Goal: Task Accomplishment & Management: Complete application form

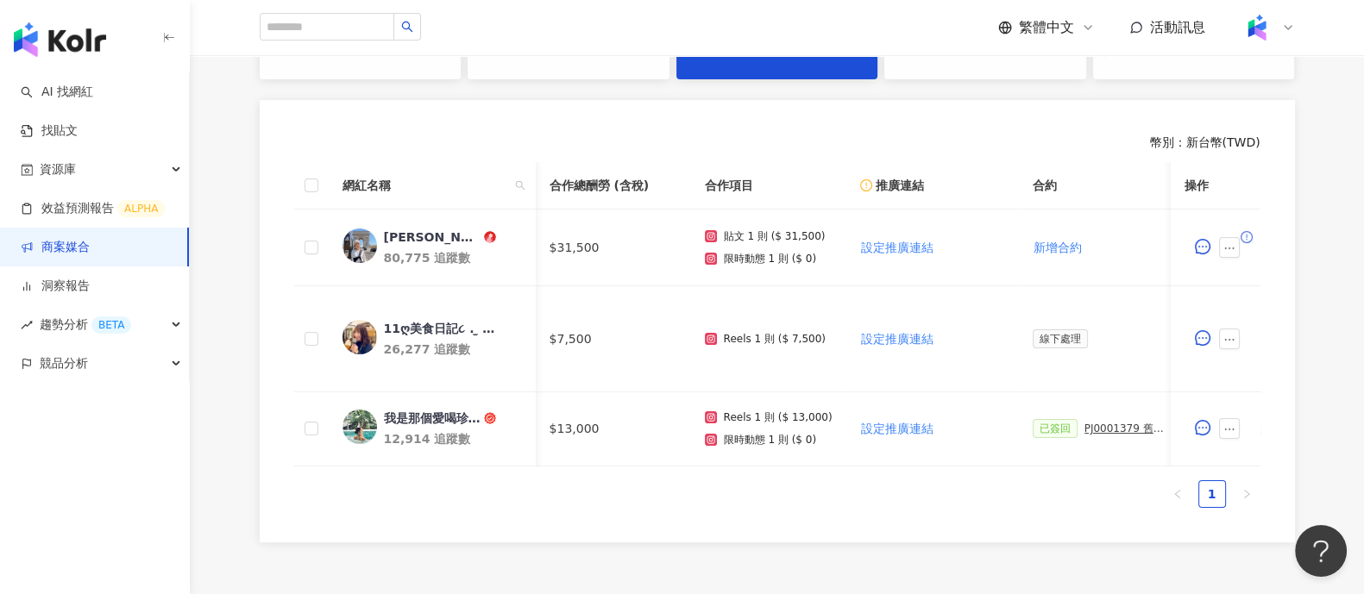
scroll to position [0, 647]
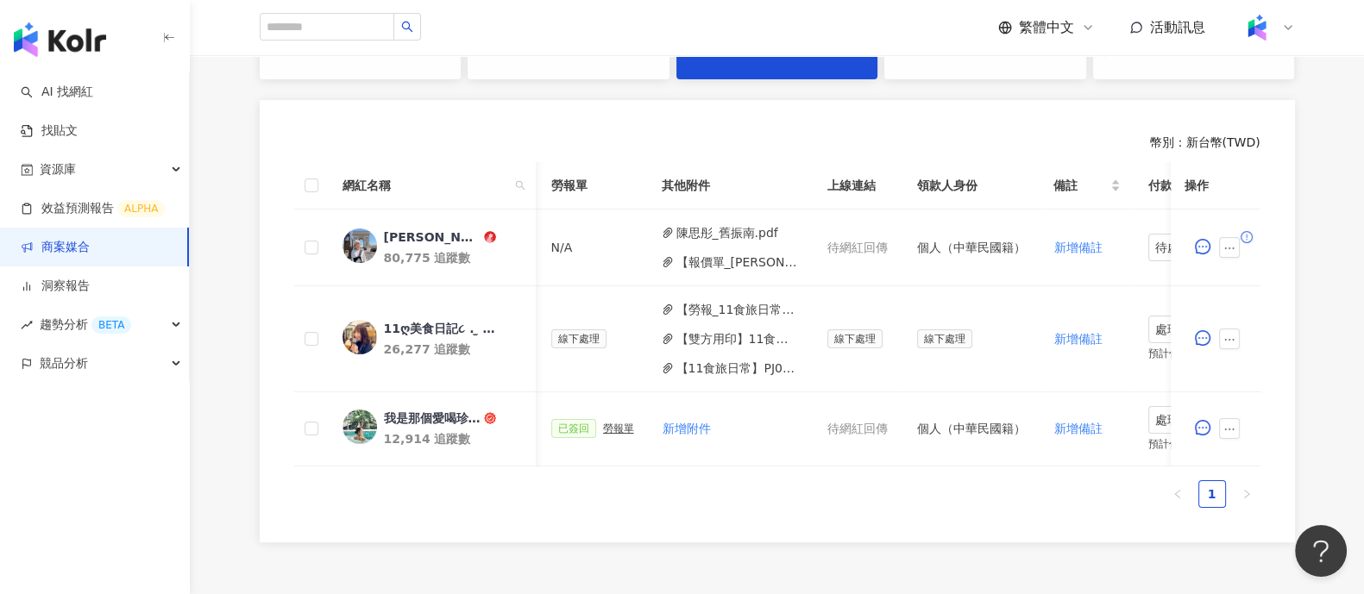
click at [90, 248] on link "商案媒合" at bounding box center [55, 247] width 69 height 17
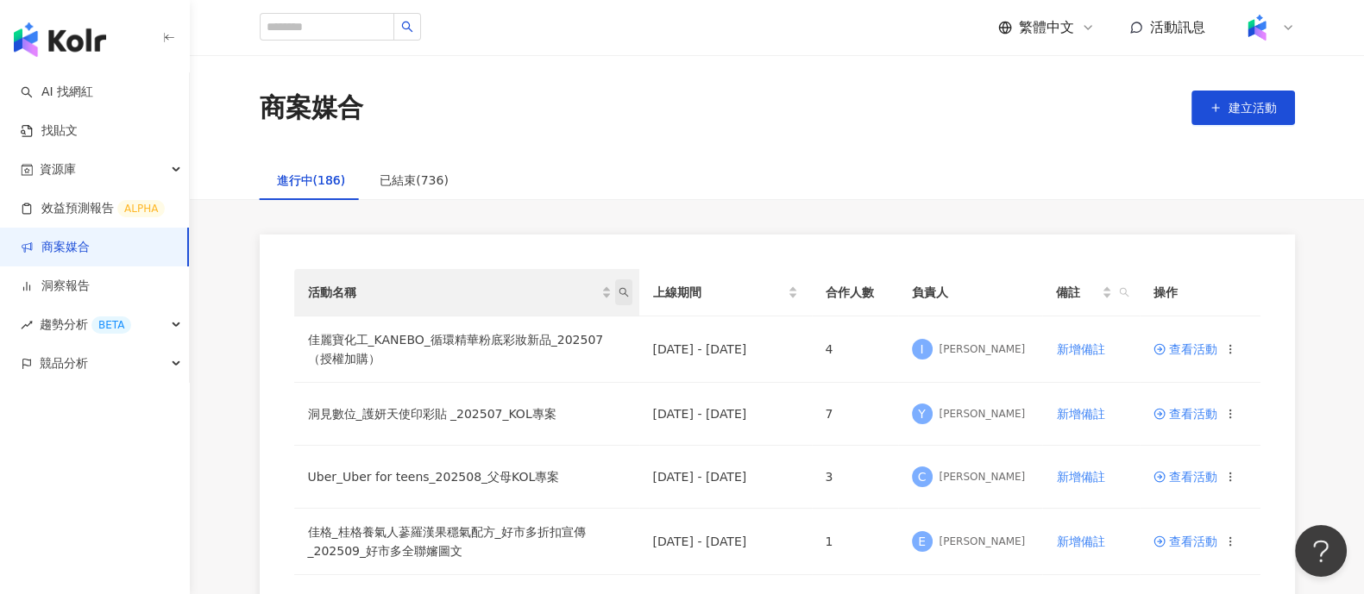
click at [629, 290] on span "活動名稱" at bounding box center [623, 293] width 17 height 26
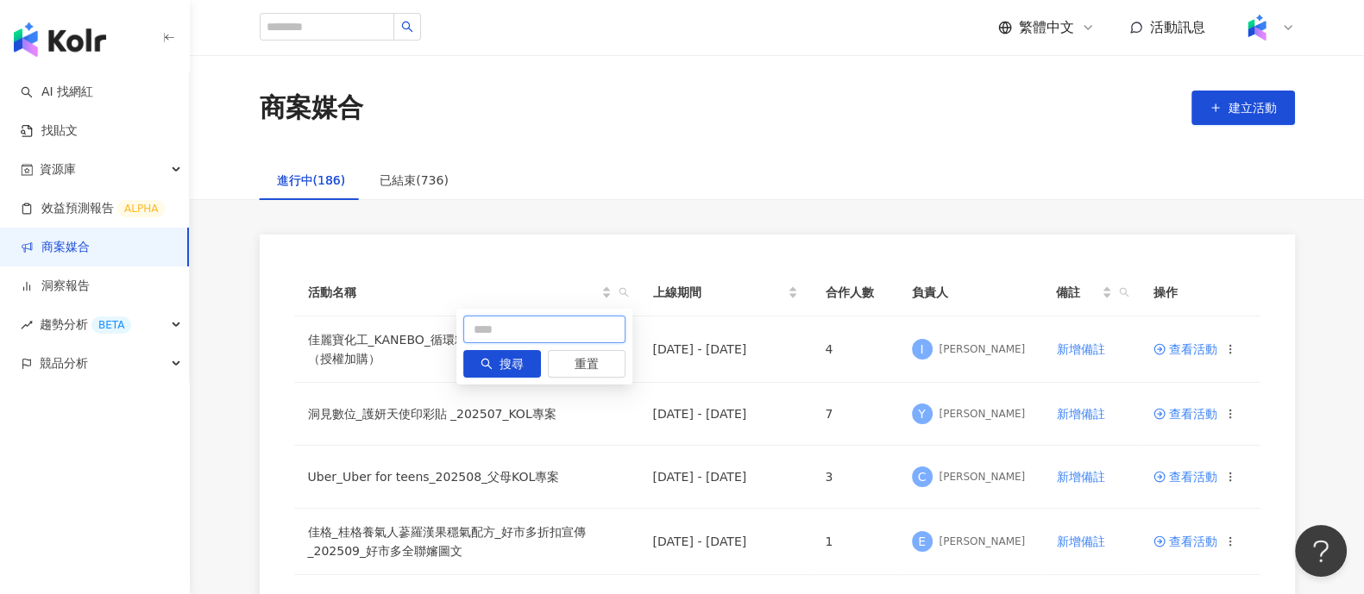
click at [523, 333] on input "text" at bounding box center [544, 330] width 162 height 28
type input "**"
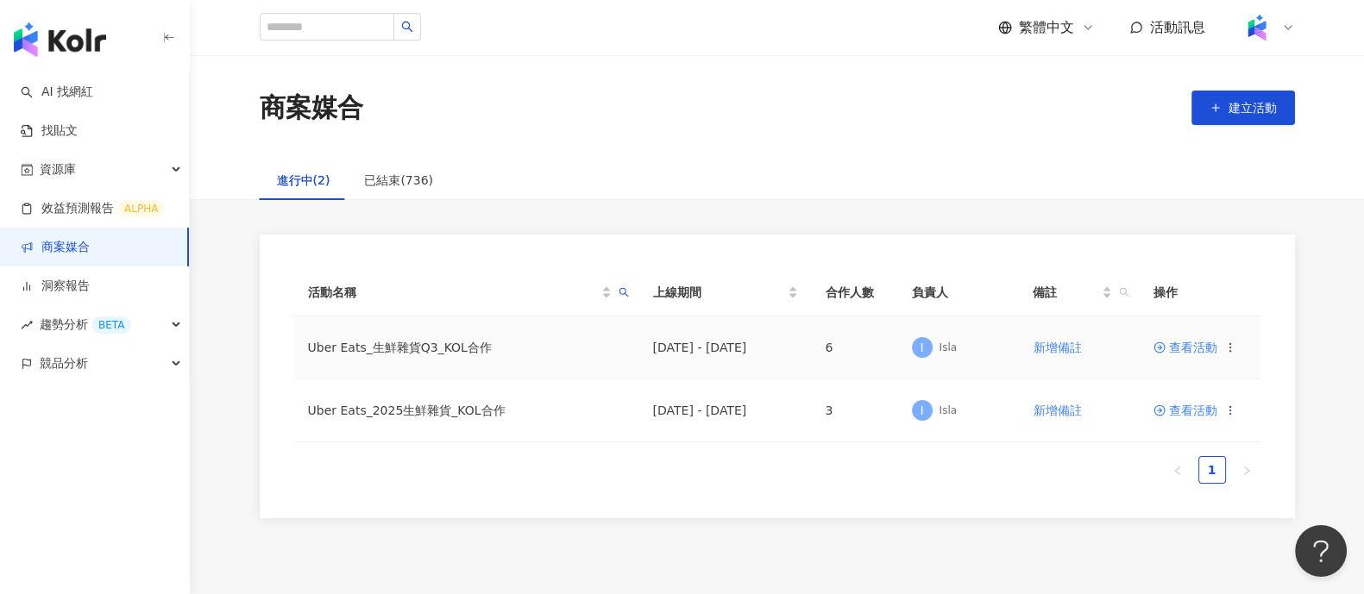
click at [1209, 351] on span "查看活動" at bounding box center [1186, 348] width 64 height 12
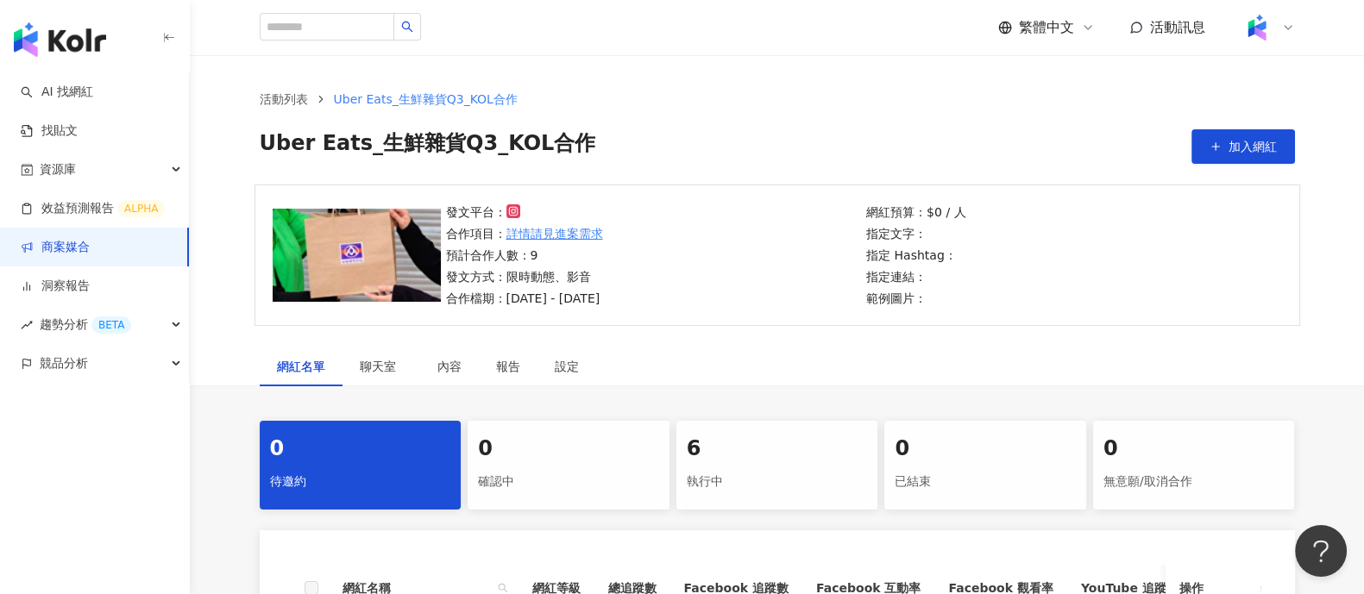
click at [841, 494] on div "執行中" at bounding box center [777, 482] width 181 height 29
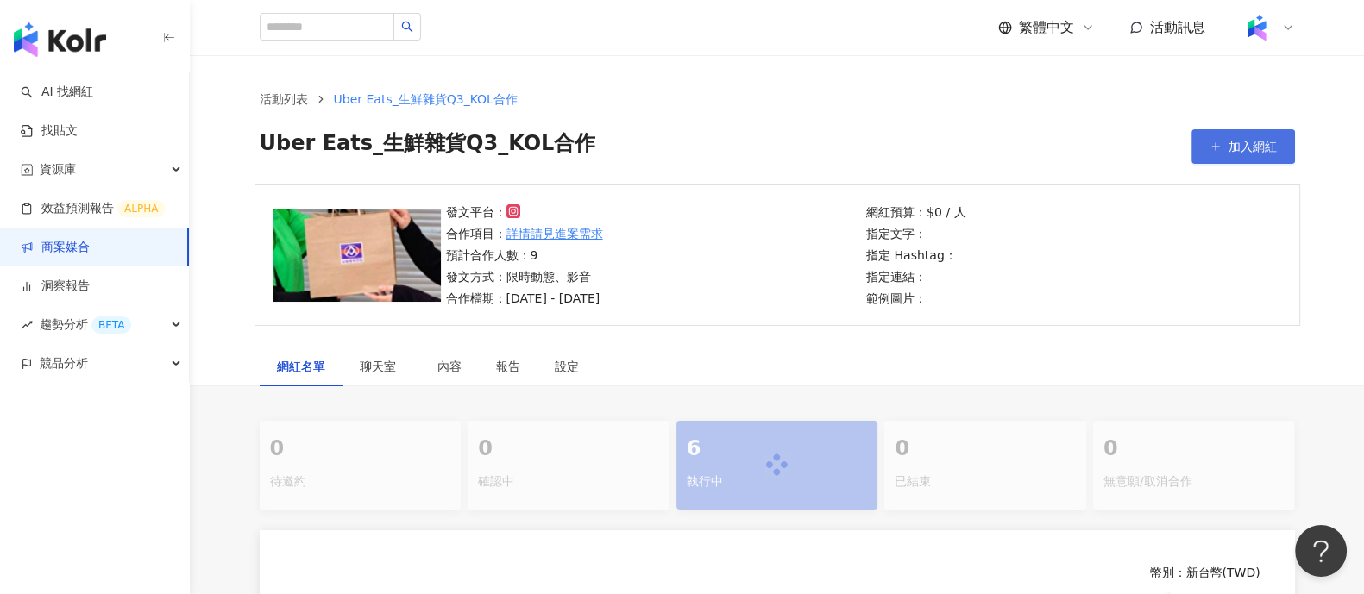
click at [1208, 161] on button "加入網紅" at bounding box center [1244, 146] width 104 height 35
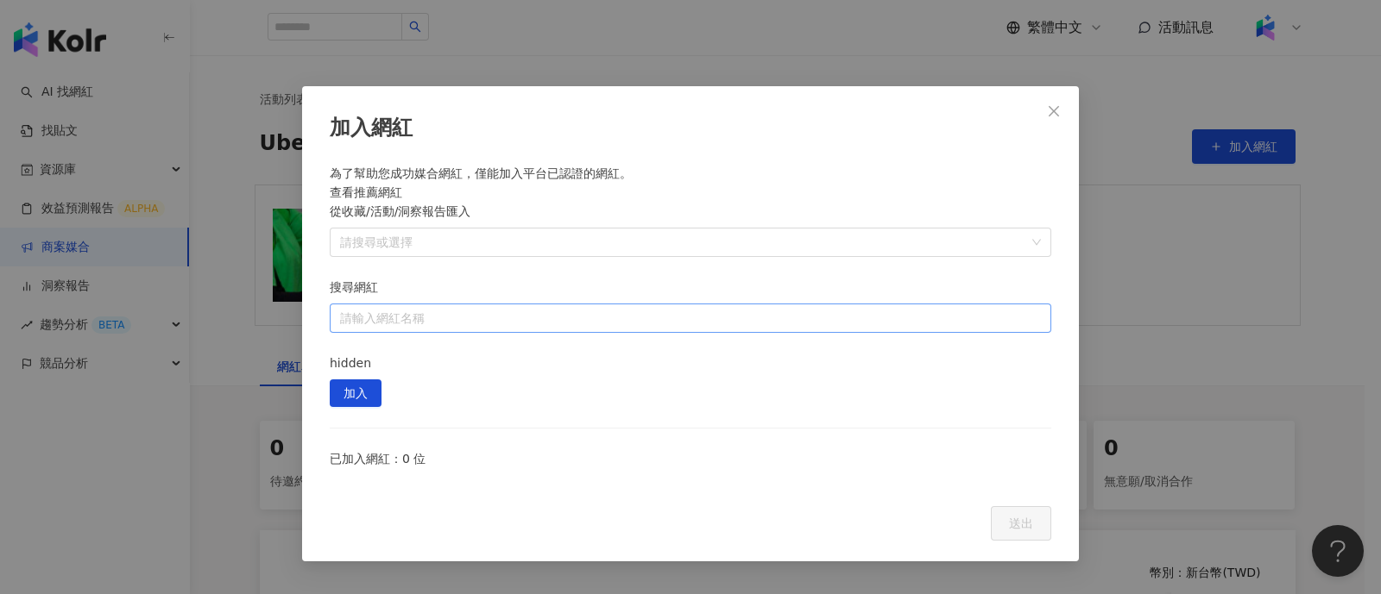
click at [764, 305] on input "搜尋網紅" at bounding box center [690, 319] width 701 height 28
paste input "****"
type input "****"
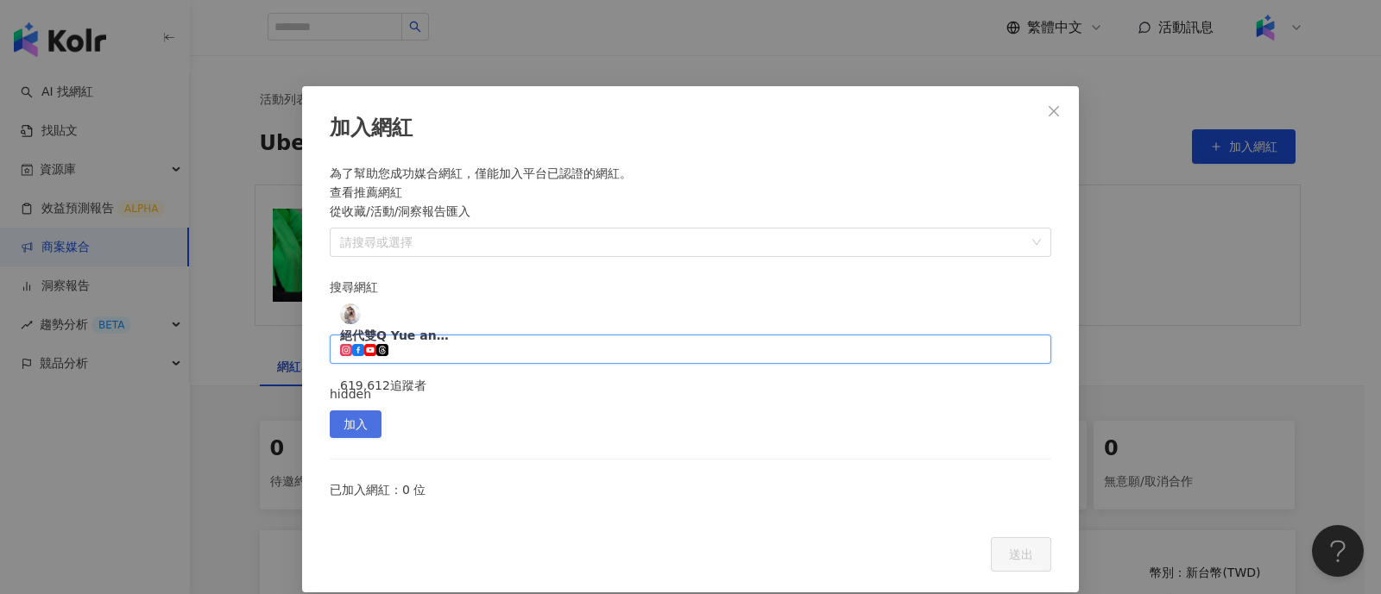
click at [368, 412] on span "加入" at bounding box center [355, 426] width 24 height 28
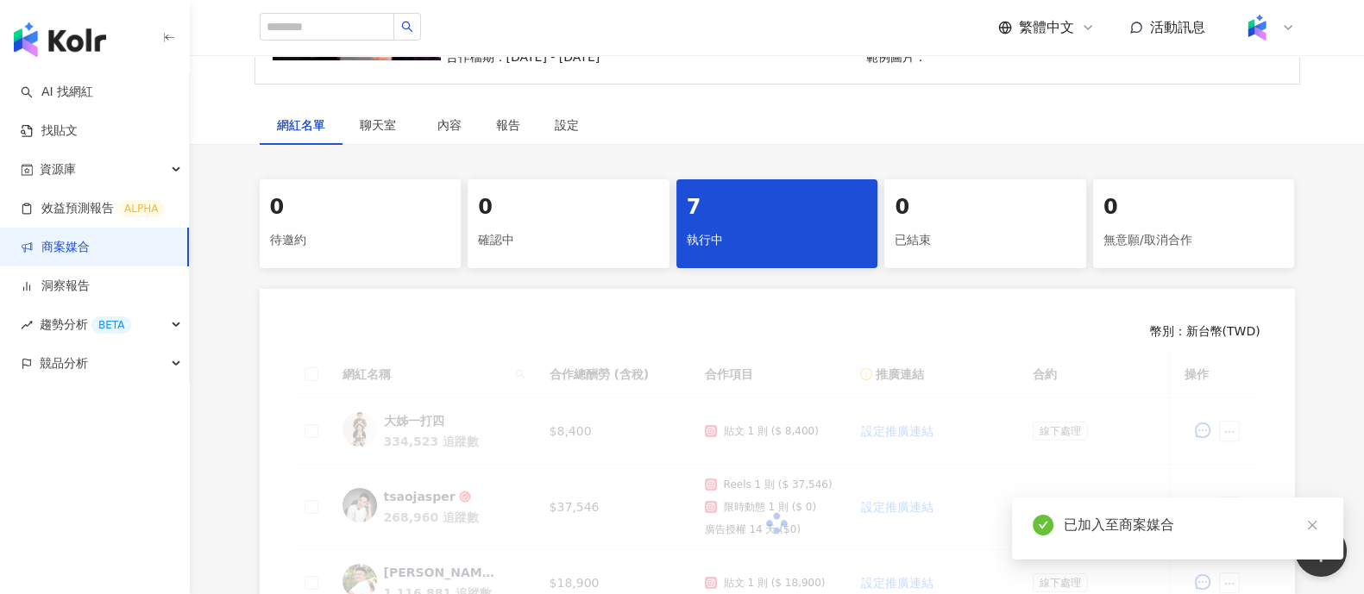
scroll to position [324, 0]
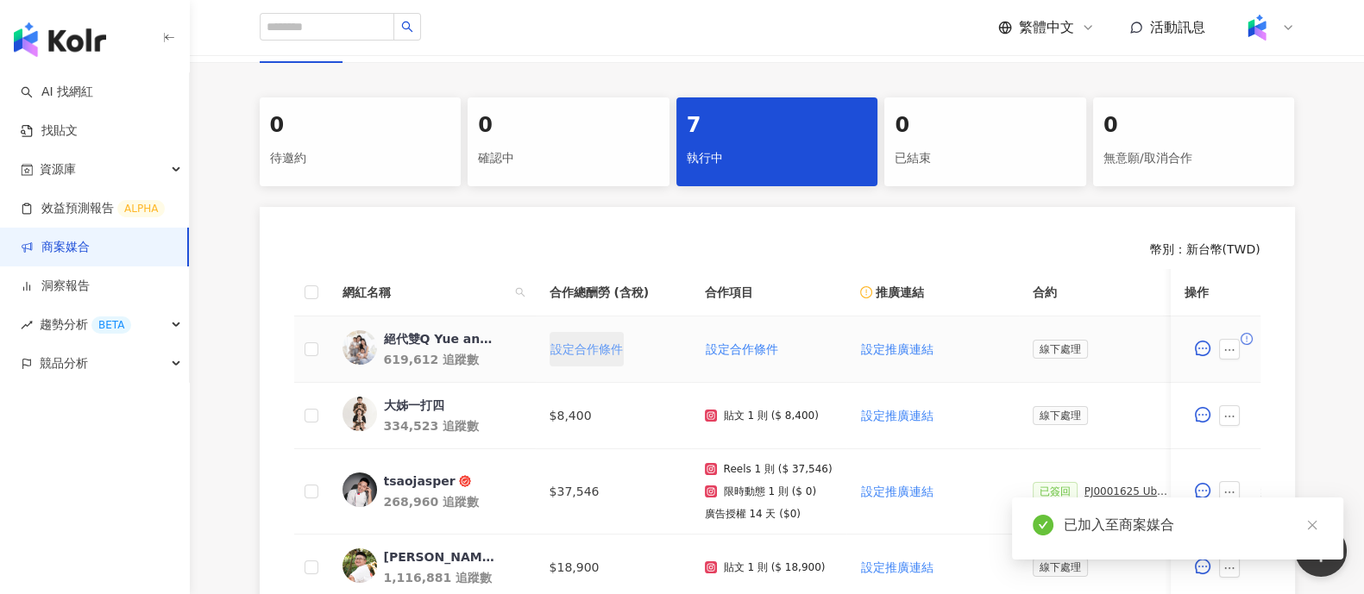
click at [615, 347] on span "設定合作條件" at bounding box center [586, 350] width 72 height 14
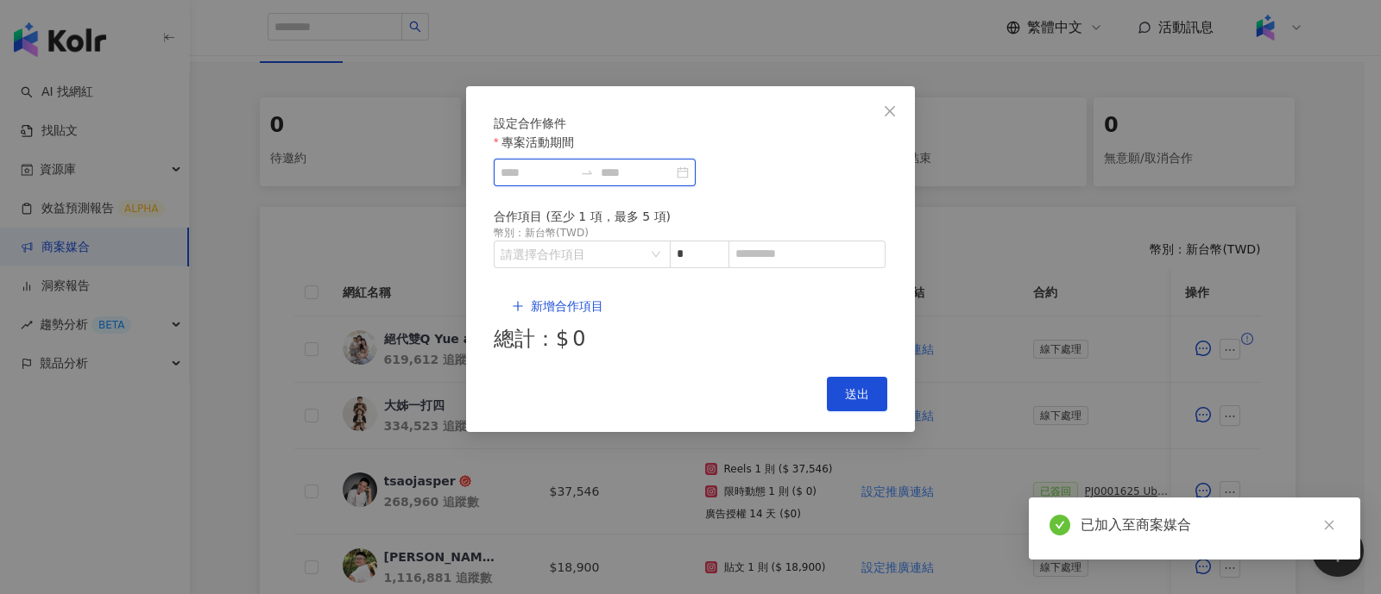
click at [573, 182] on input "專案活動期間" at bounding box center [536, 172] width 72 height 19
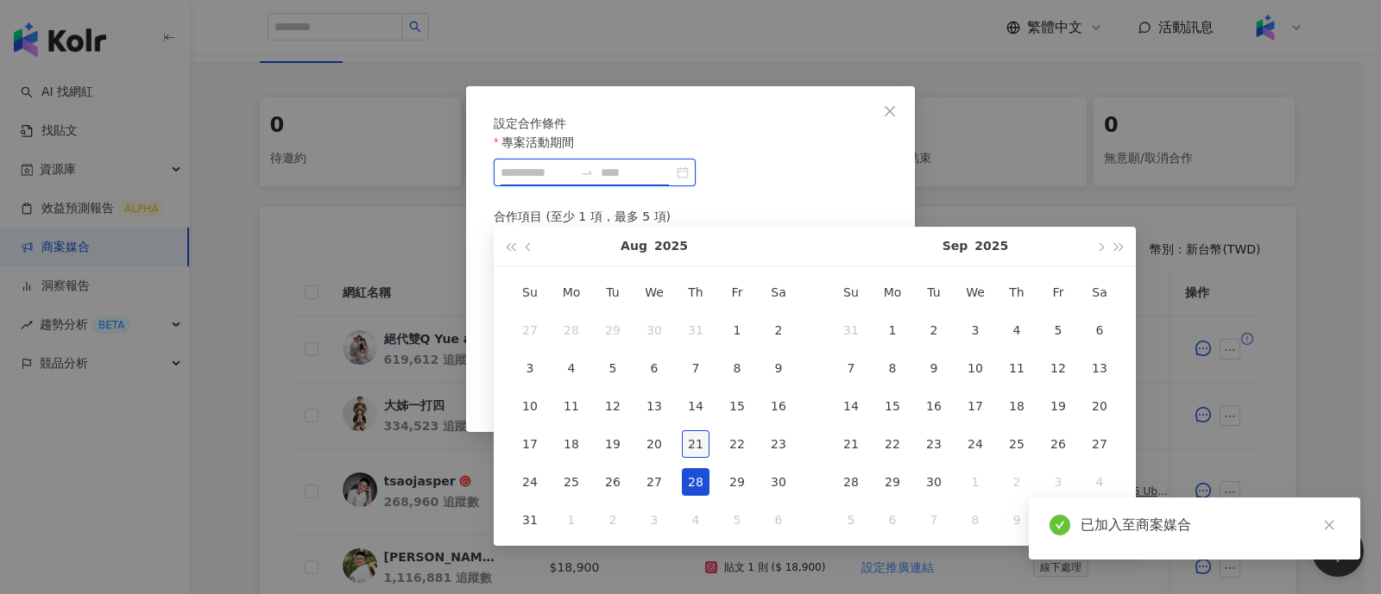
type input "**********"
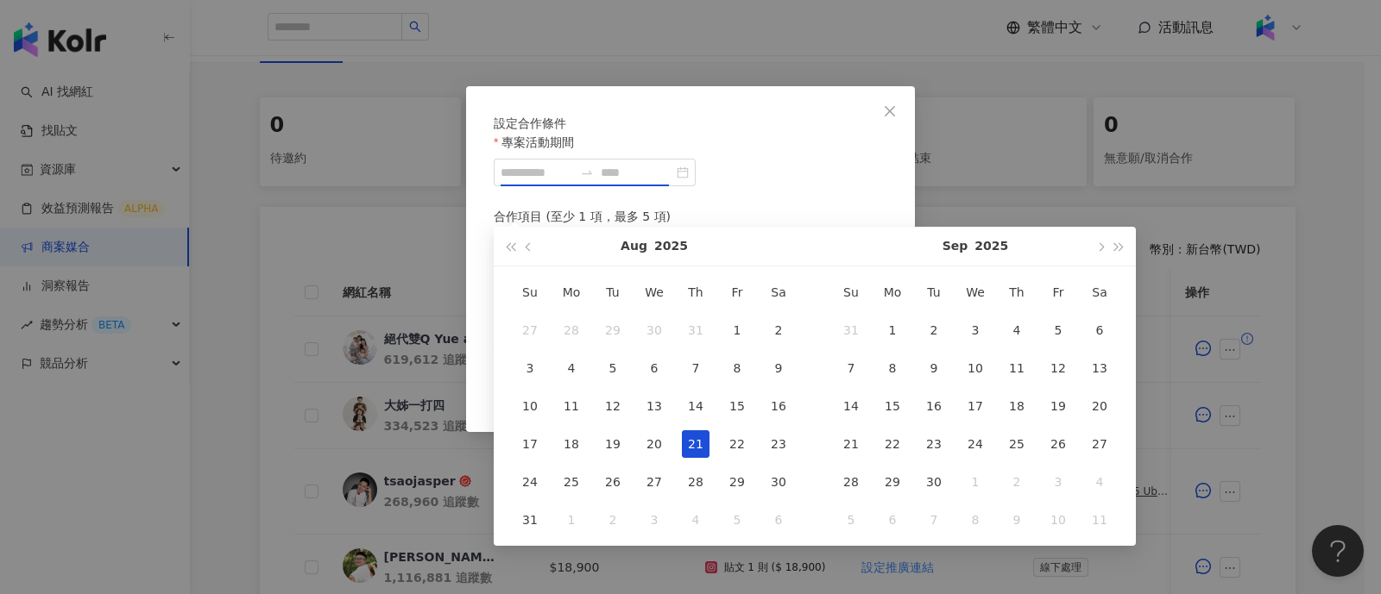
click at [700, 444] on div "21" at bounding box center [696, 445] width 28 height 28
type input "**********"
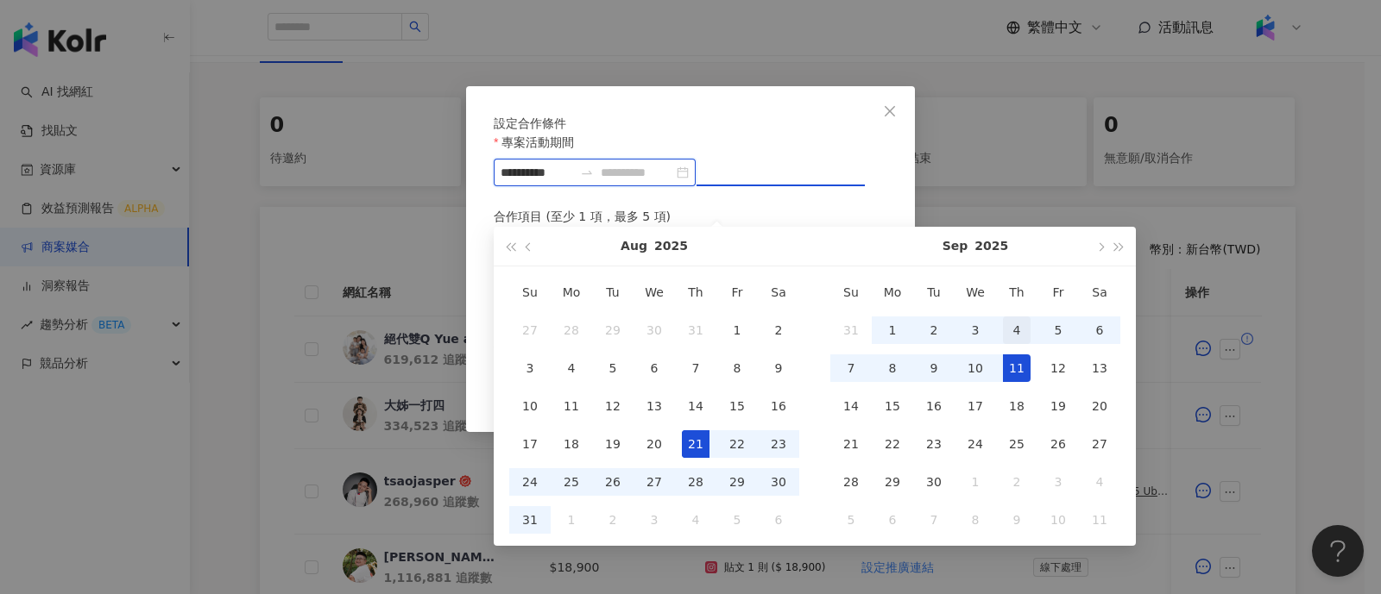
type input "**********"
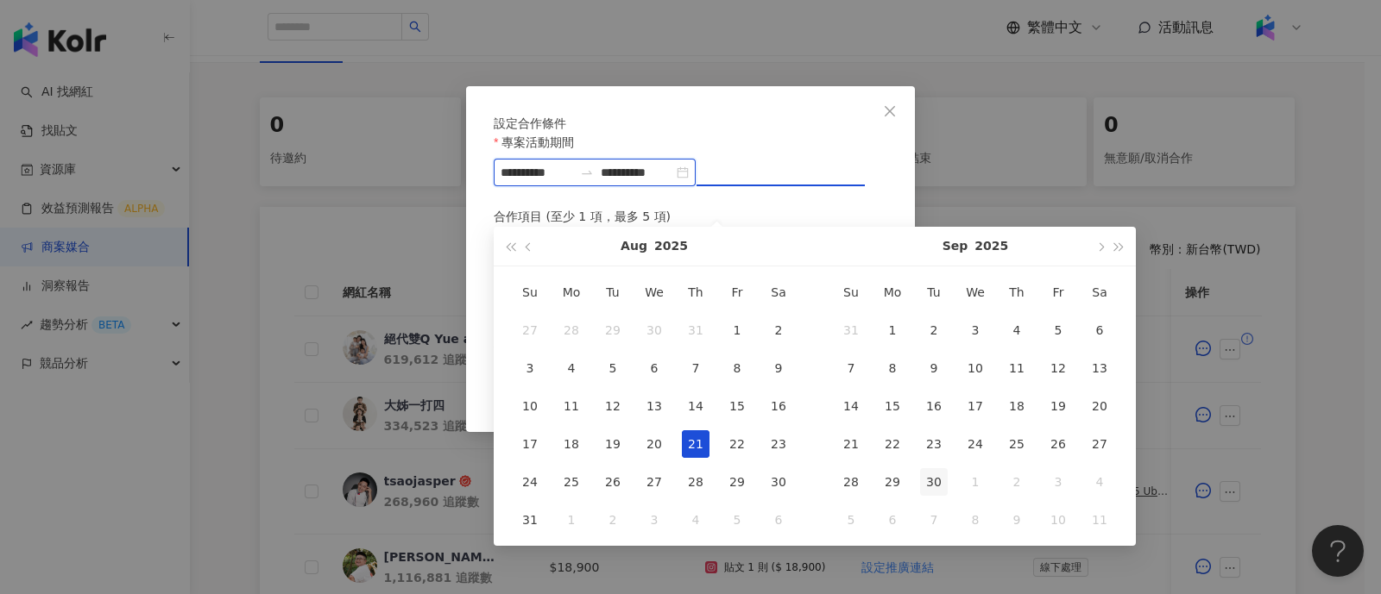
type input "**********"
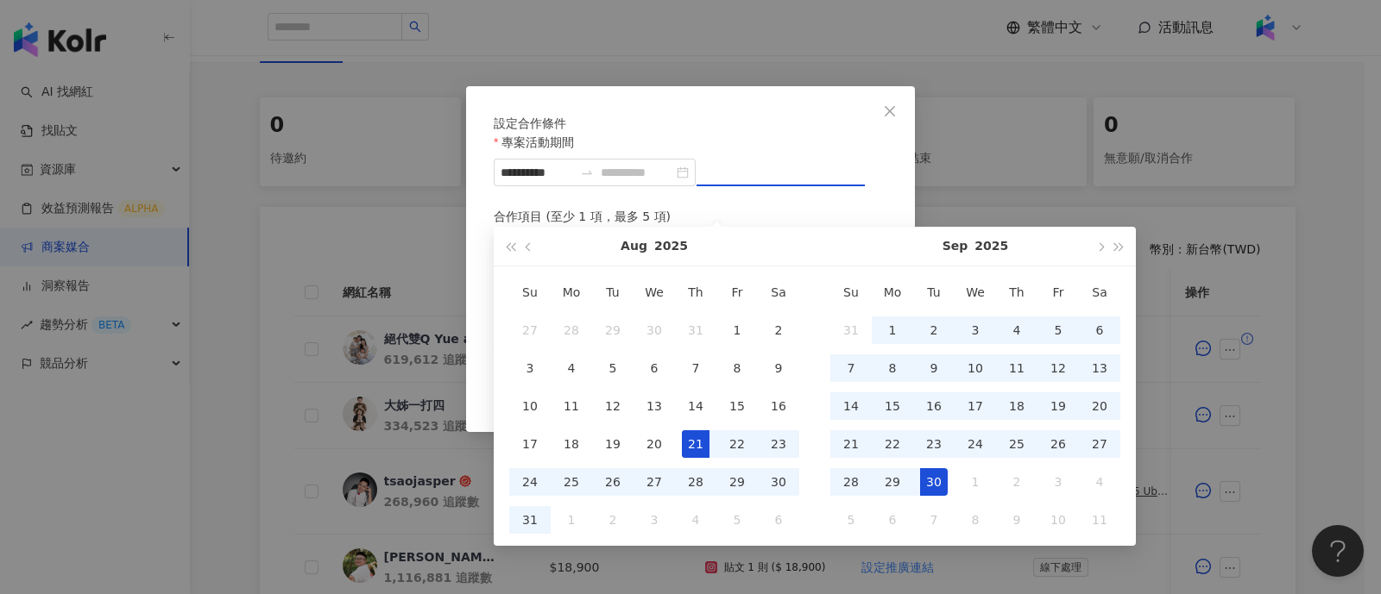
click at [929, 481] on div "30" at bounding box center [934, 483] width 28 height 28
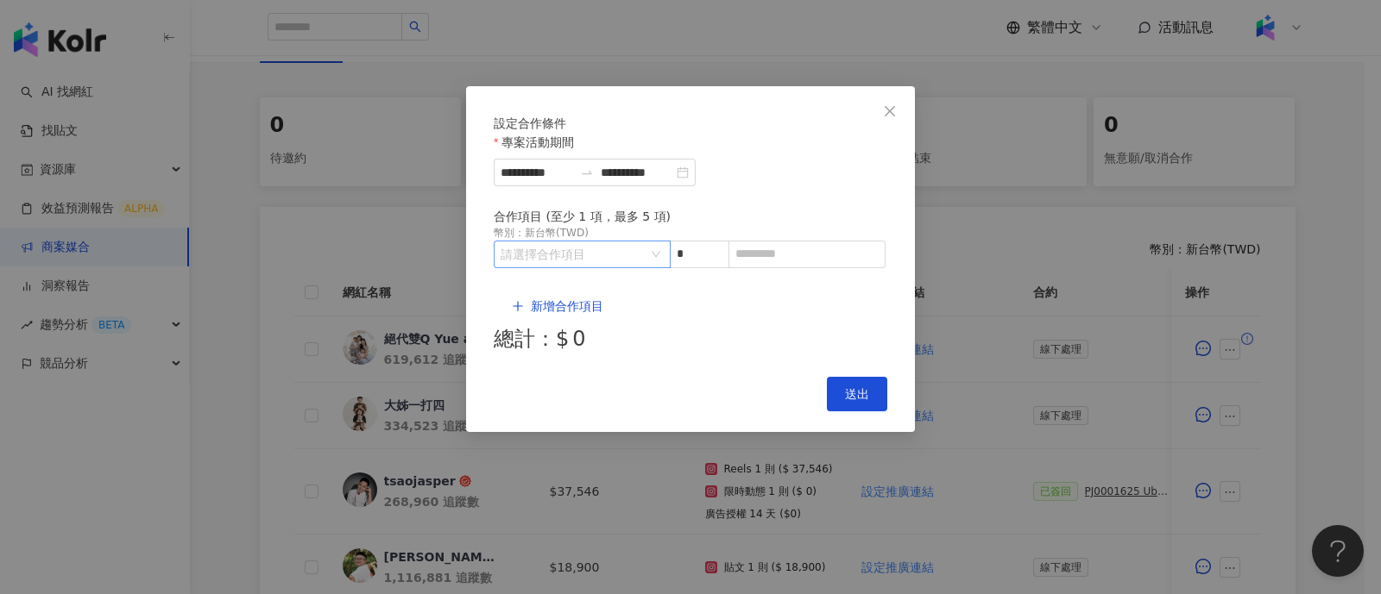
click at [588, 267] on input "search" at bounding box center [572, 255] width 145 height 26
click at [554, 365] on li "Instagram" at bounding box center [545, 353] width 96 height 35
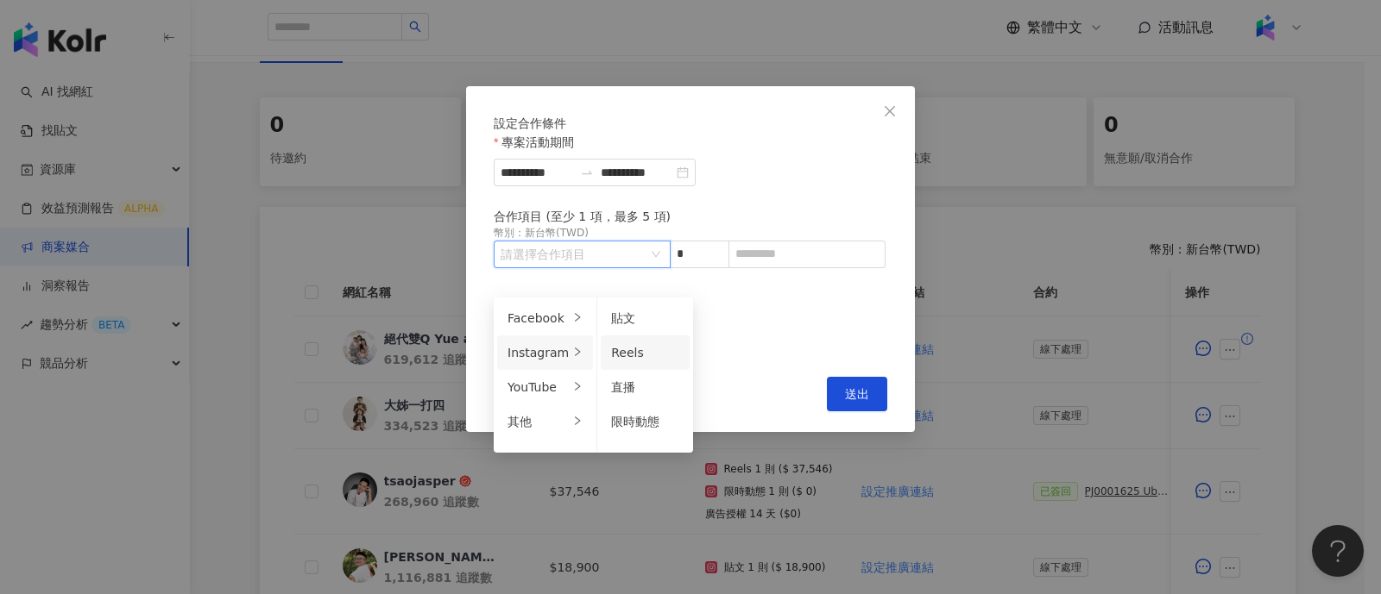
click at [640, 354] on div "Reels" at bounding box center [645, 352] width 68 height 19
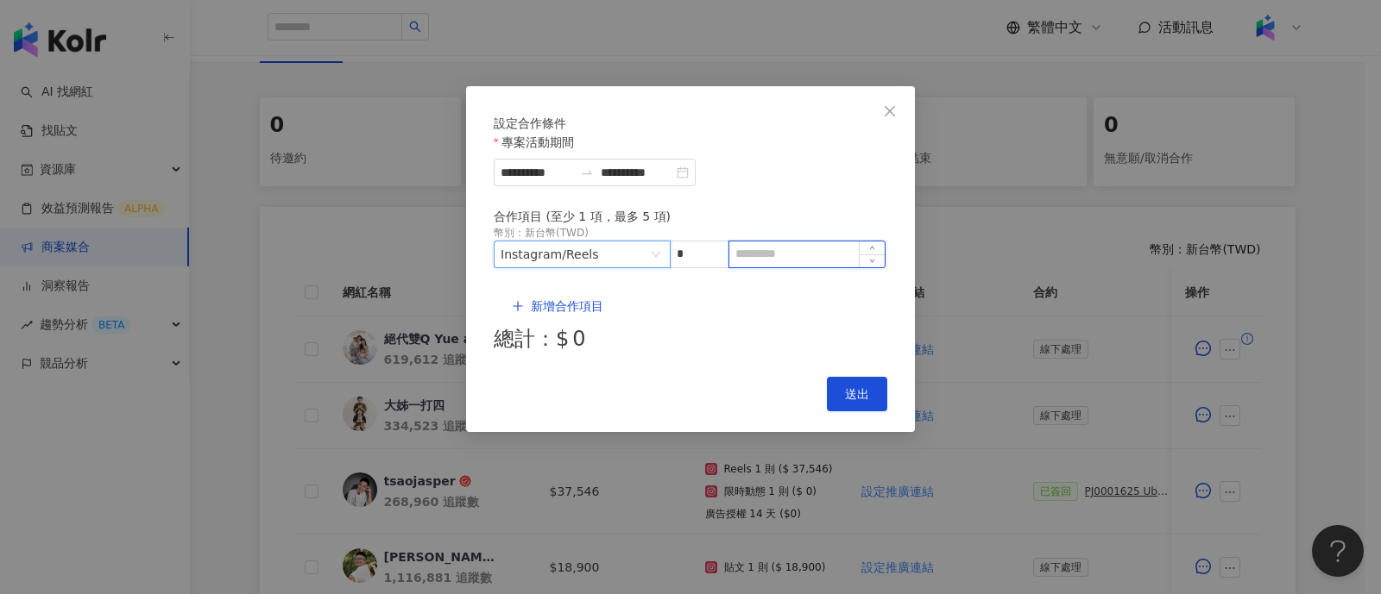
click at [758, 267] on input at bounding box center [806, 255] width 155 height 26
paste input "******"
type input "******"
click at [550, 306] on span "新增合作項目" at bounding box center [567, 306] width 72 height 14
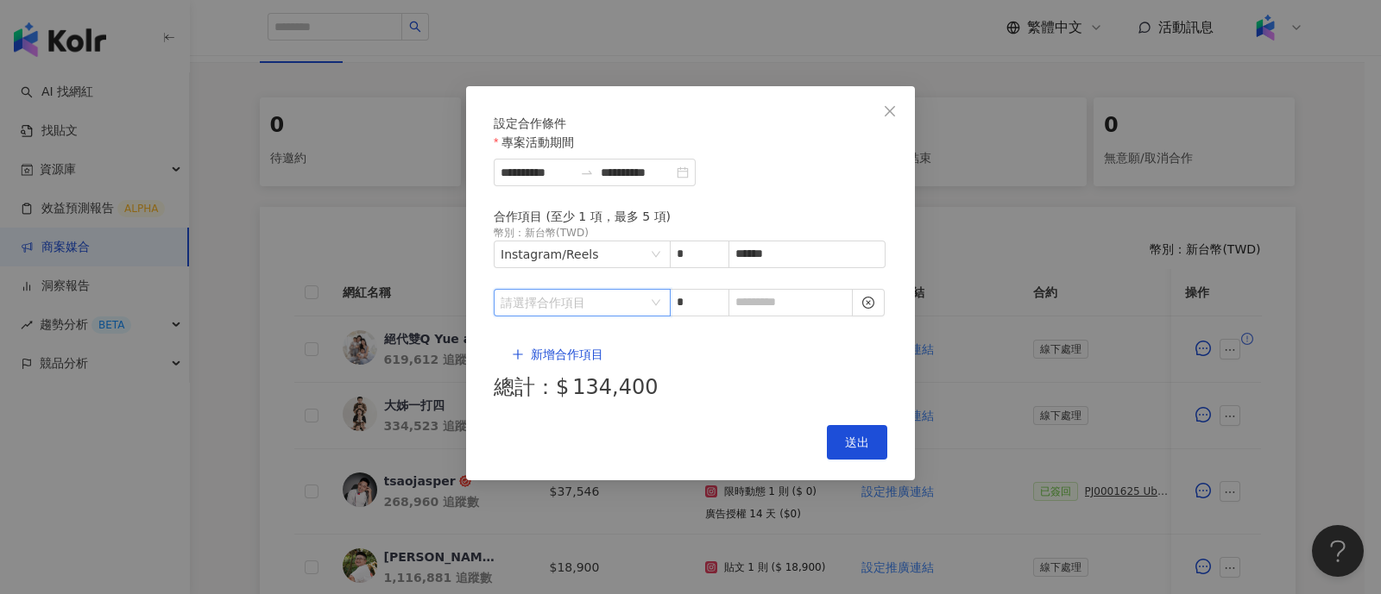
click at [533, 312] on input "search" at bounding box center [572, 303] width 145 height 26
click at [548, 378] on div "Instagram" at bounding box center [537, 383] width 61 height 19
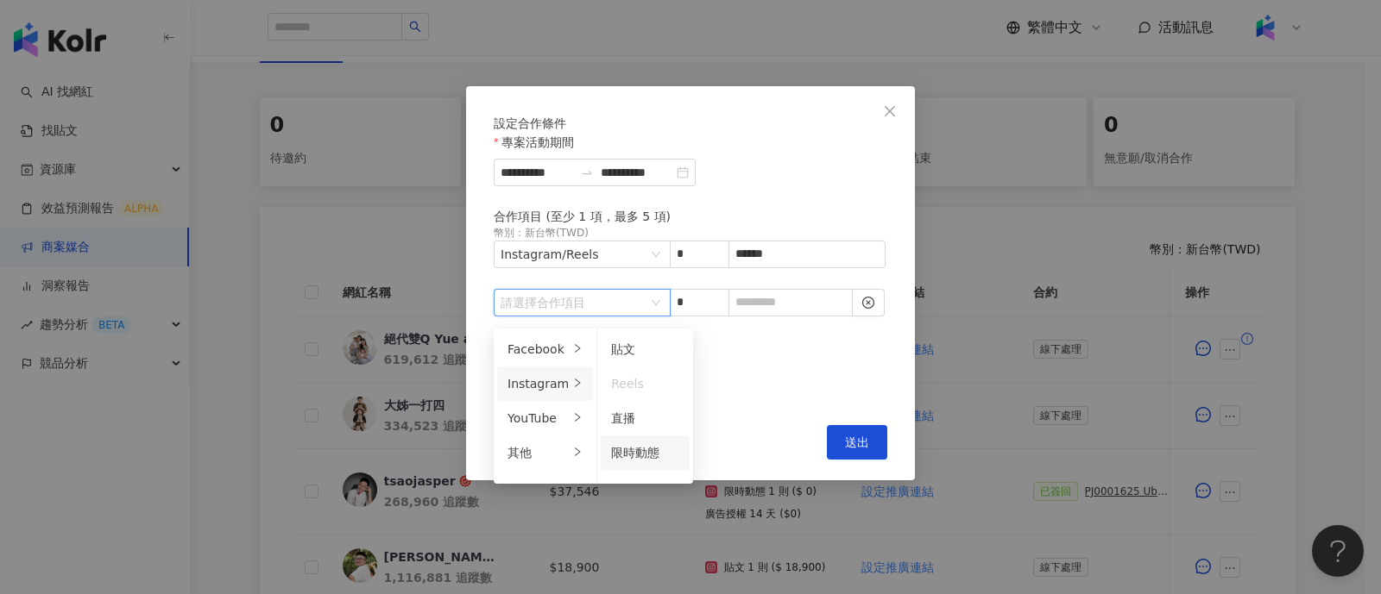
click at [647, 448] on span "限時動態" at bounding box center [635, 453] width 48 height 14
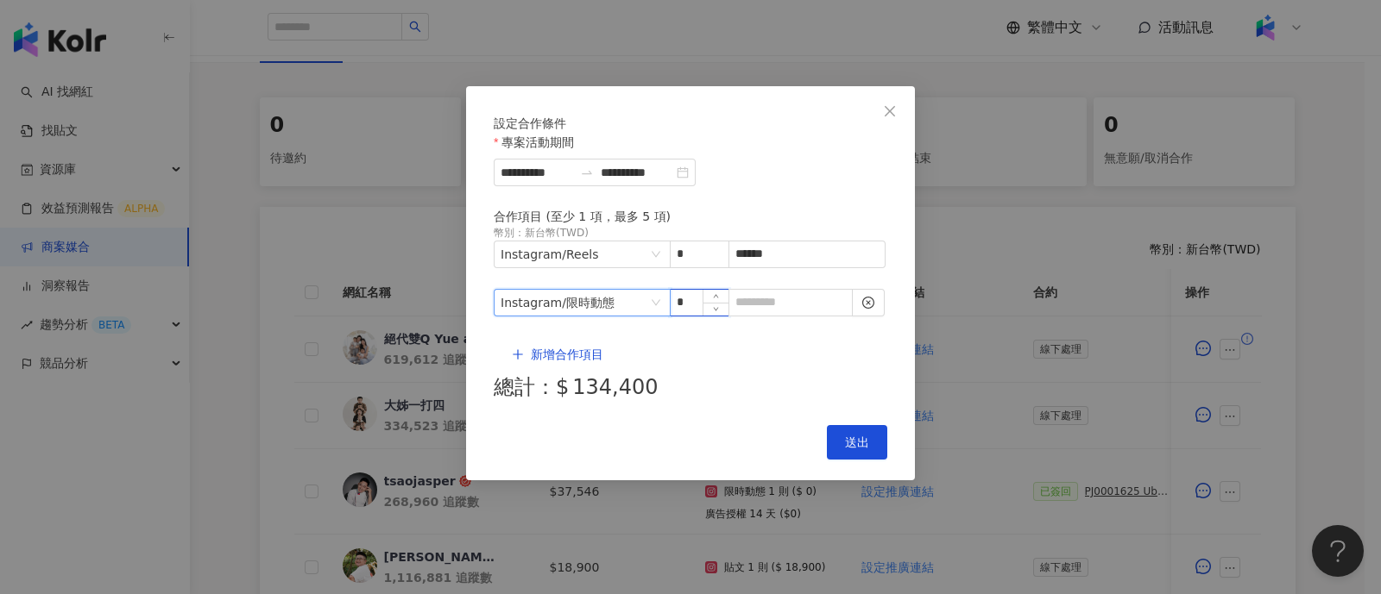
click at [695, 308] on input "*" at bounding box center [698, 303] width 57 height 26
type input "*"
click at [714, 299] on icon "up" at bounding box center [715, 297] width 5 height 3
click at [776, 308] on input at bounding box center [790, 303] width 123 height 26
type input "*"
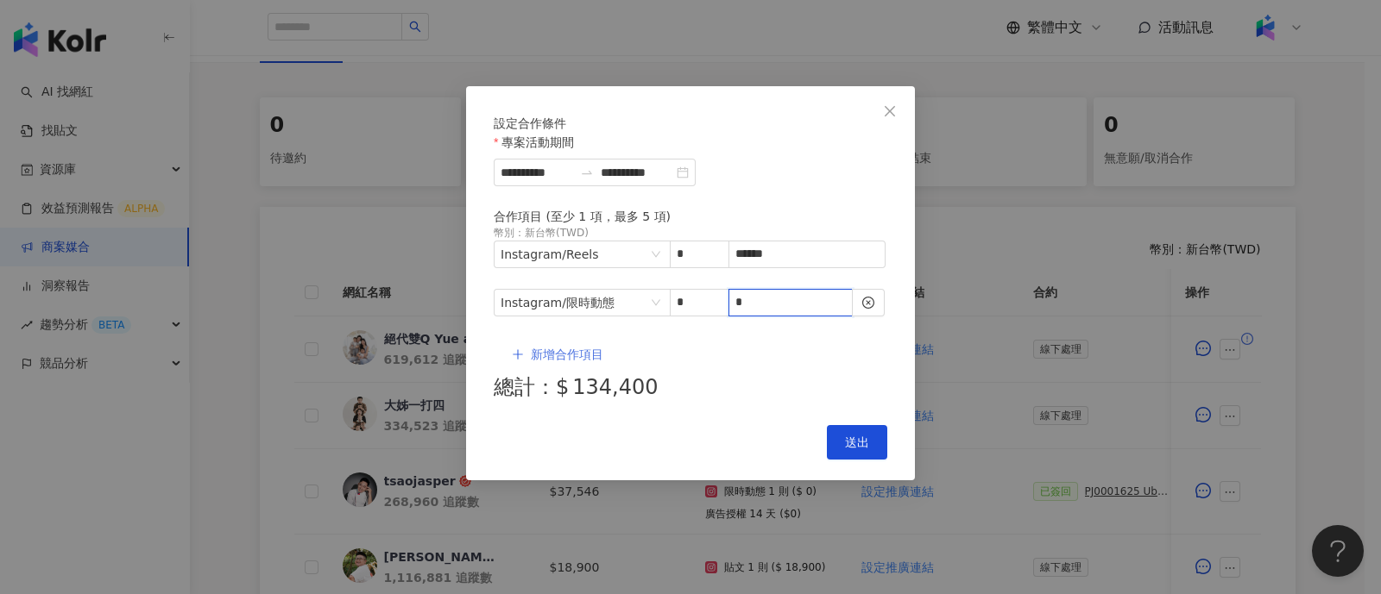
type input "*"
click at [539, 348] on span "新增合作項目" at bounding box center [567, 355] width 72 height 14
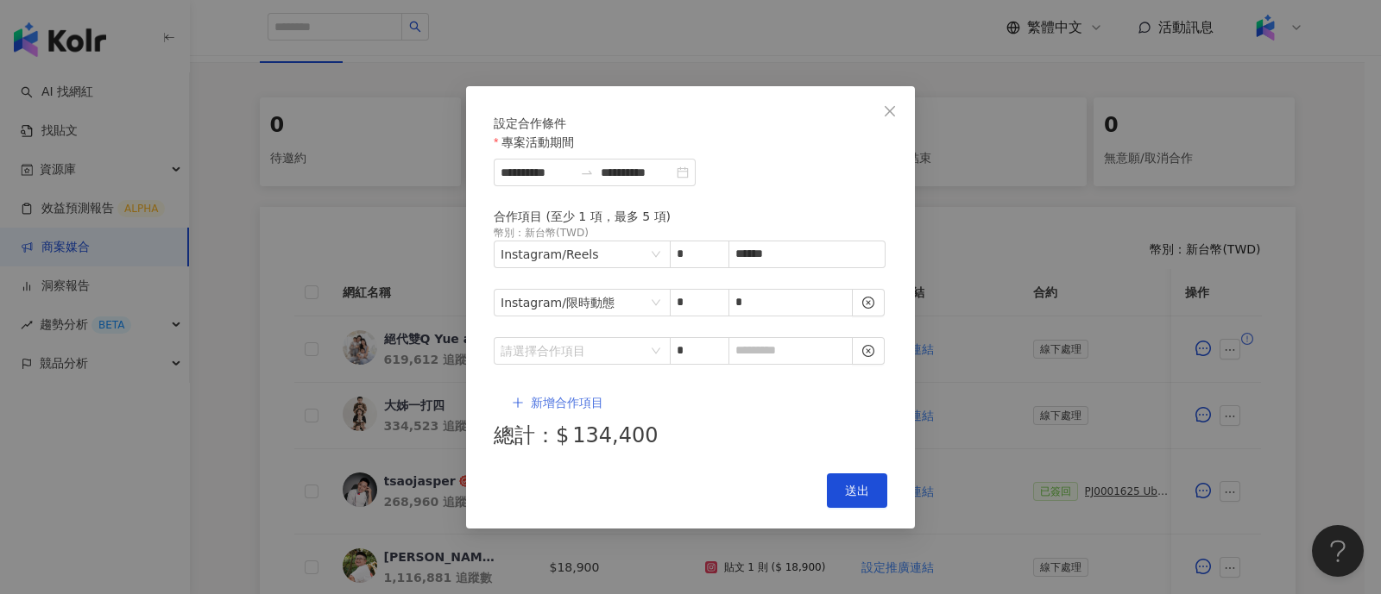
click at [539, 338] on input "search" at bounding box center [572, 351] width 145 height 26
click at [541, 490] on div "其他" at bounding box center [537, 484] width 61 height 19
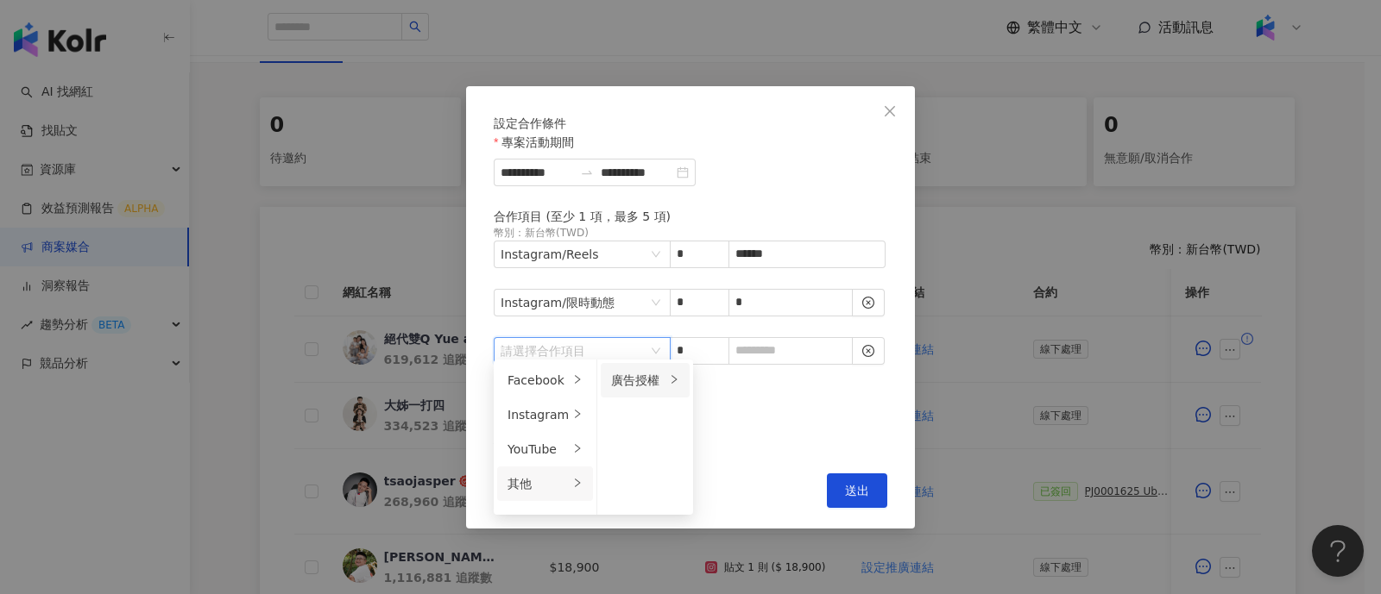
click at [647, 381] on div "廣告授權" at bounding box center [638, 380] width 54 height 19
drag, startPoint x: 733, startPoint y: 418, endPoint x: 759, endPoint y: 373, distance: 51.8
click at [733, 417] on div "14 天" at bounding box center [741, 415] width 68 height 19
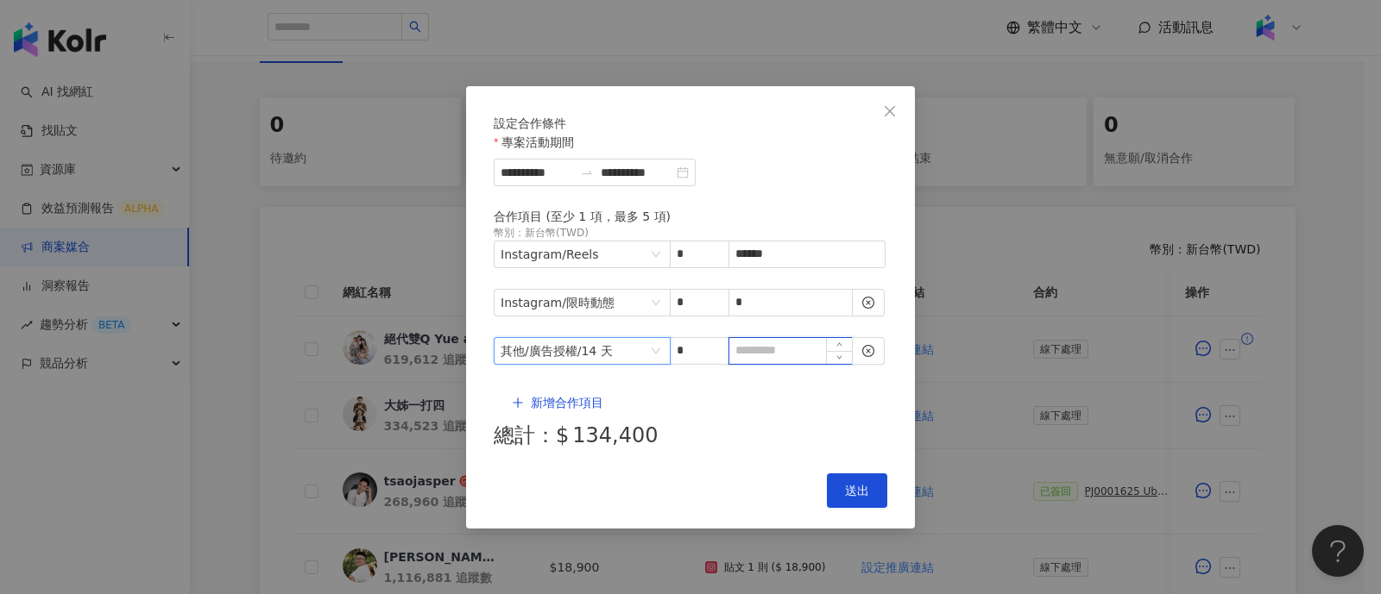
click at [760, 345] on input at bounding box center [790, 351] width 123 height 26
type input "*"
click at [866, 484] on span "送出" at bounding box center [857, 491] width 24 height 14
